Goal: Transaction & Acquisition: Purchase product/service

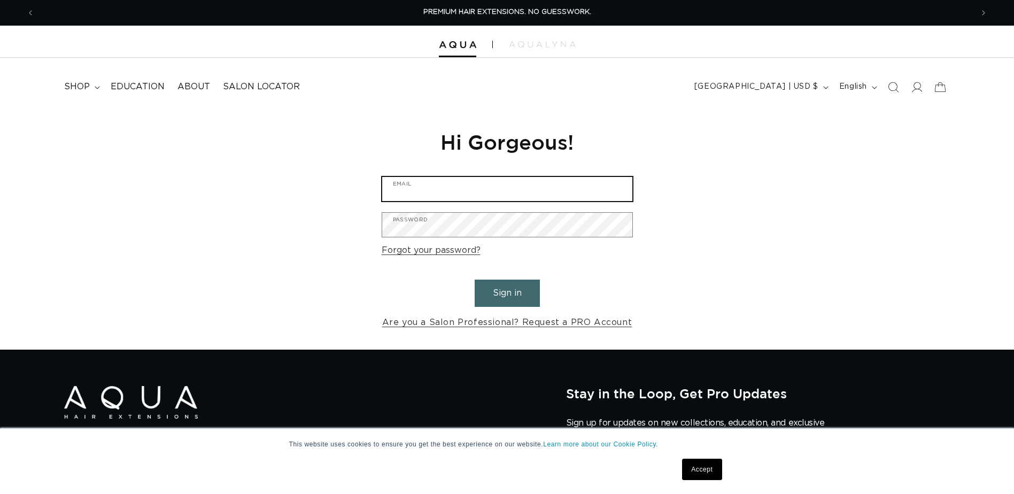
click at [413, 189] on input "Email" at bounding box center [507, 189] width 250 height 24
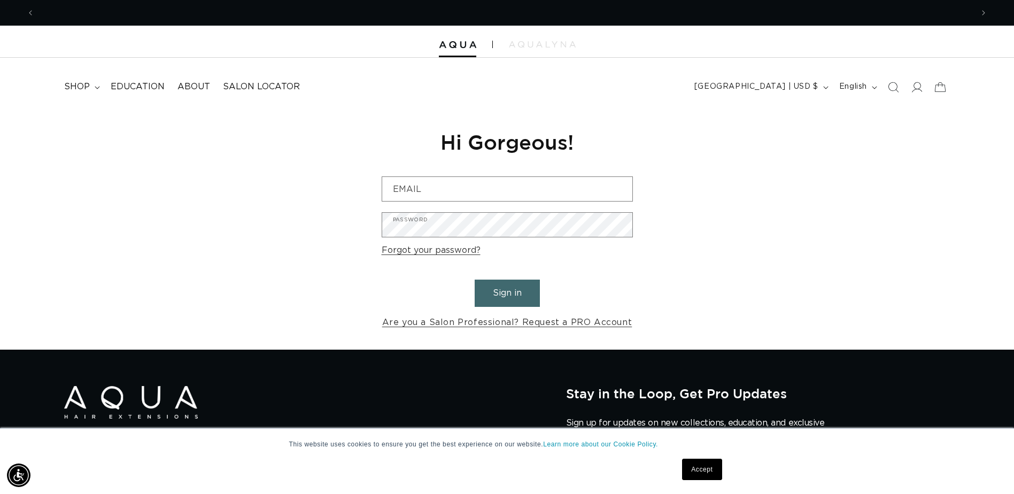
scroll to position [0, 1876]
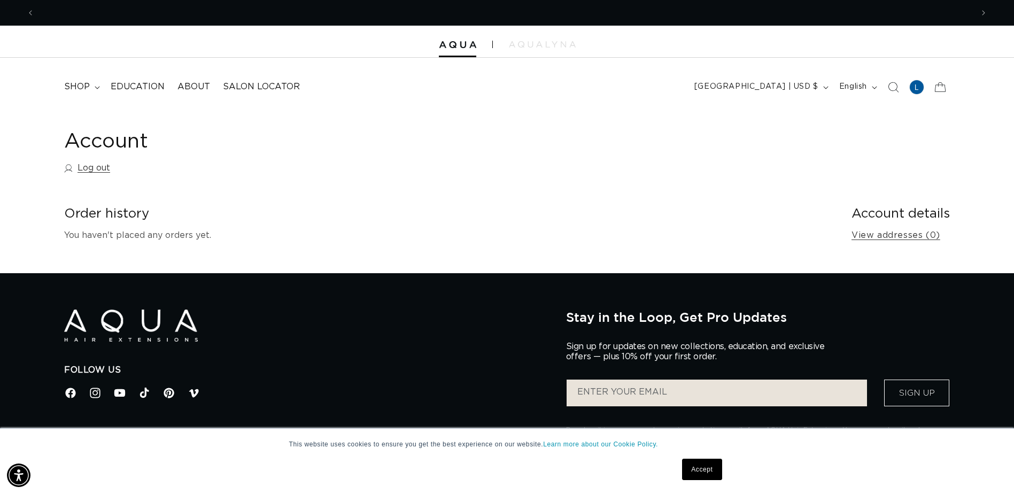
scroll to position [0, 938]
click at [892, 84] on icon "Search" at bounding box center [892, 86] width 11 height 11
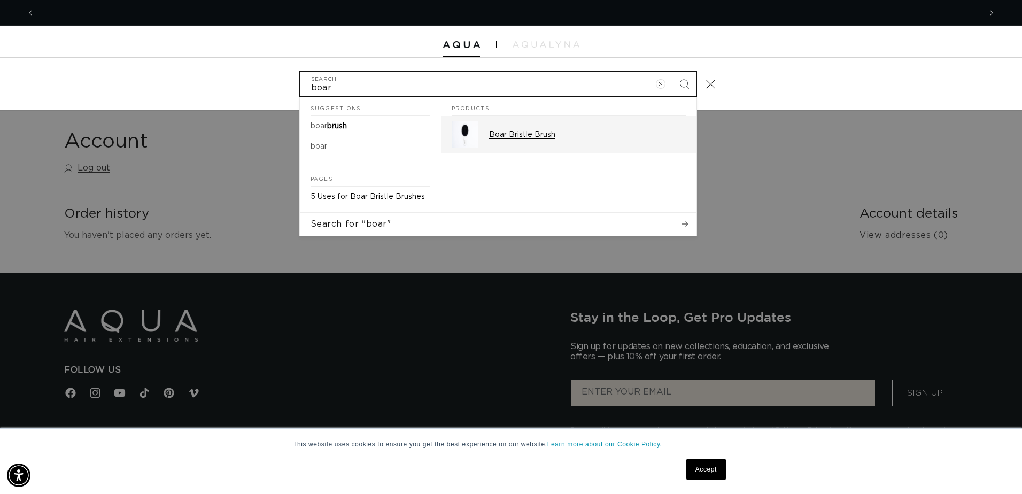
scroll to position [0, 0]
type input "boar"
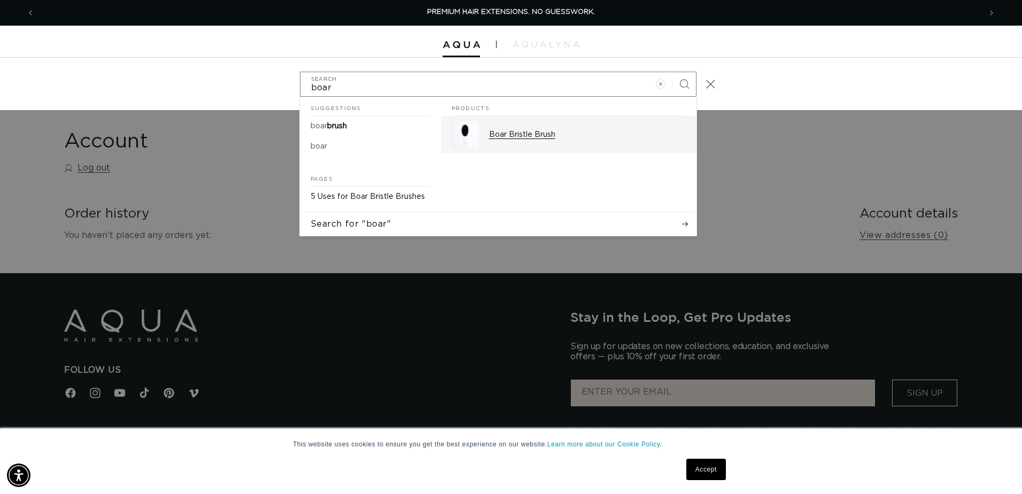
click at [503, 134] on p "Boar Bristle Brush" at bounding box center [587, 135] width 197 height 10
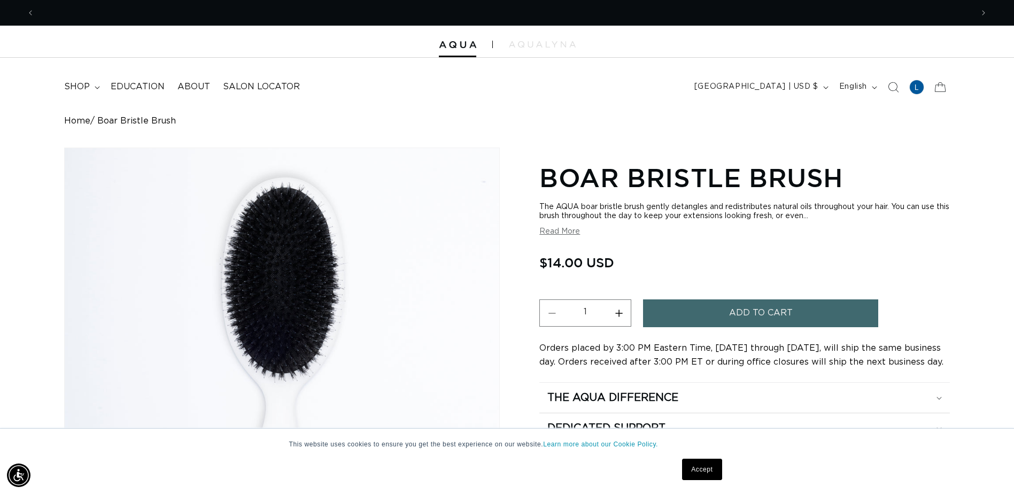
scroll to position [0, 1876]
